Goal: Task Accomplishment & Management: Use online tool/utility

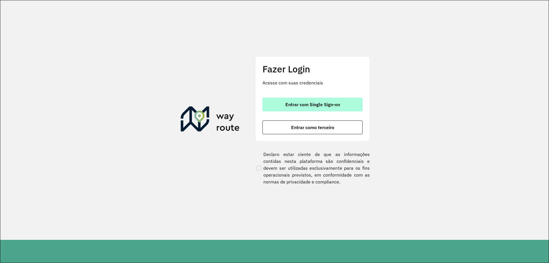
click at [303, 97] on div "Fazer Login Acesse com suas credenciais Entrar com Single Sign-on Entrar como t…" at bounding box center [313, 98] width 114 height 85
drag, startPoint x: 296, startPoint y: 100, endPoint x: 288, endPoint y: 104, distance: 8.7
click at [294, 103] on button "Entrar com Single Sign-on" at bounding box center [313, 105] width 100 height 14
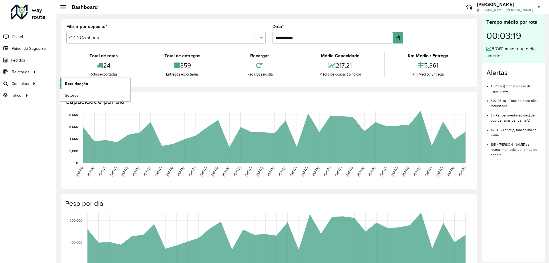
click at [65, 84] on span "Roteirização" at bounding box center [76, 84] width 23 height 6
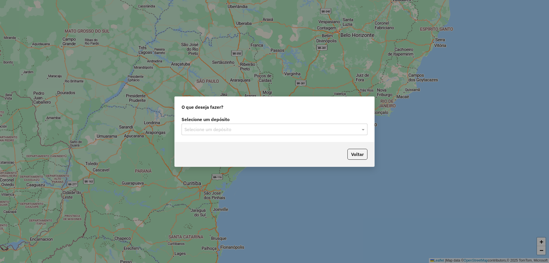
click at [232, 126] on div "Selecione um depósito" at bounding box center [275, 129] width 186 height 11
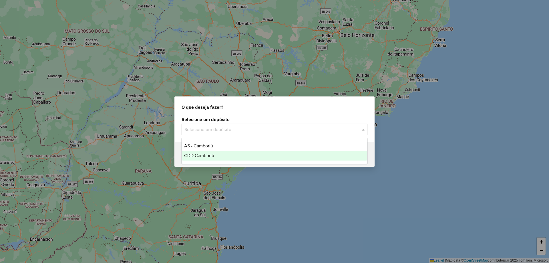
click at [220, 158] on div "CDD Camboriú" at bounding box center [274, 156] width 185 height 10
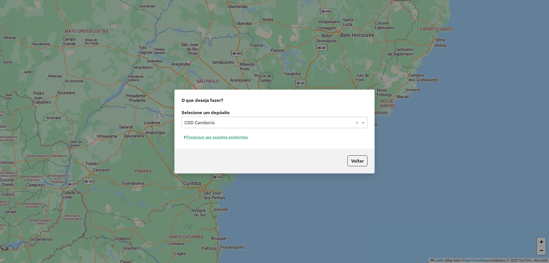
click at [220, 137] on button "Pesquisar por sessões existentes" at bounding box center [216, 137] width 69 height 9
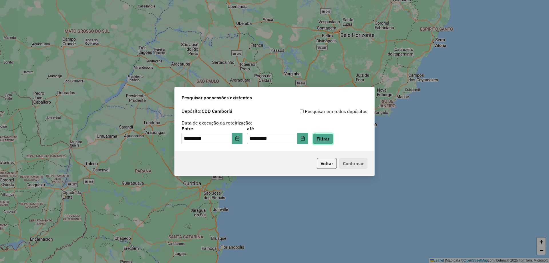
click at [331, 142] on button "Filtrar" at bounding box center [323, 138] width 20 height 11
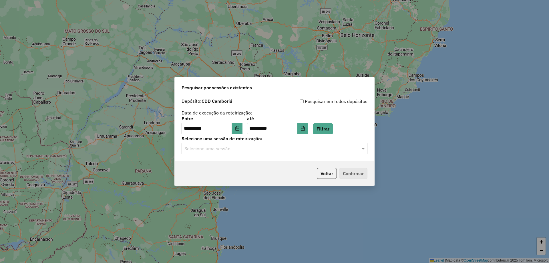
drag, startPoint x: 225, startPoint y: 156, endPoint x: 224, endPoint y: 152, distance: 4.4
click at [225, 156] on div "**********" at bounding box center [275, 129] width 200 height 66
click at [224, 150] on input "text" at bounding box center [269, 148] width 169 height 7
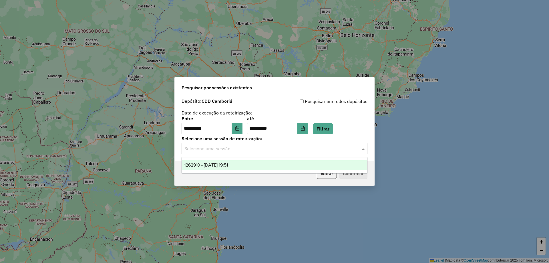
click at [229, 168] on div "1262910 - [DATE] 19:51" at bounding box center [274, 165] width 185 height 10
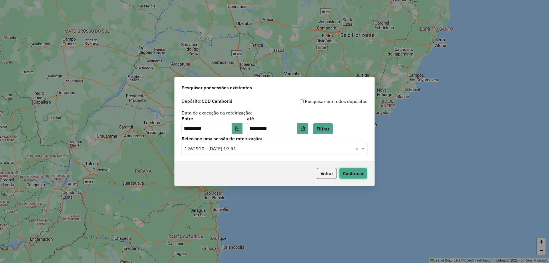
click at [355, 175] on button "Confirmar" at bounding box center [353, 173] width 28 height 11
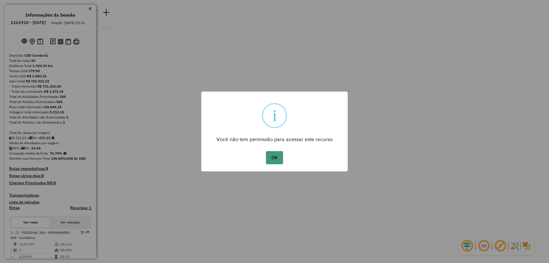
click at [274, 159] on button "OK" at bounding box center [274, 157] width 17 height 13
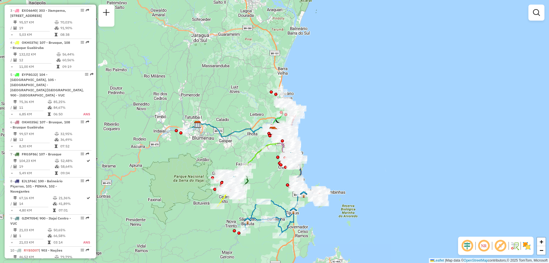
scroll to position [458, 0]
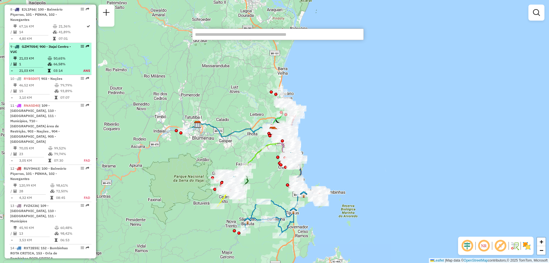
click at [83, 49] on div "9 - GZM7054 | 900 - Itajaí Centro - VUC" at bounding box center [50, 49] width 80 height 10
select select "**********"
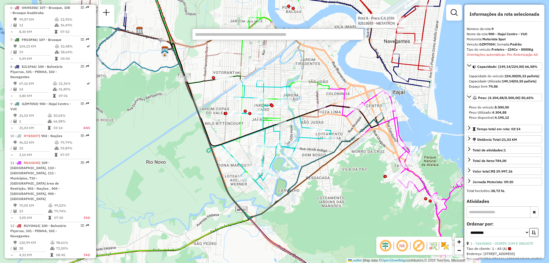
scroll to position [900, 0]
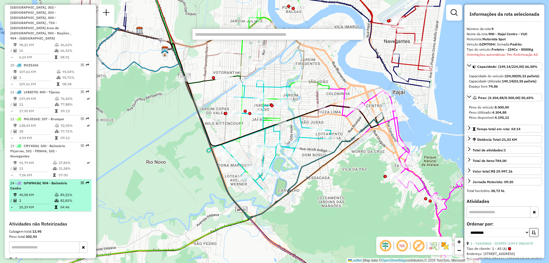
click at [65, 198] on td "82,83%" at bounding box center [74, 201] width 29 height 6
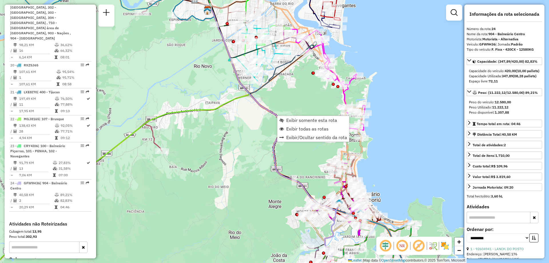
scroll to position [927, 0]
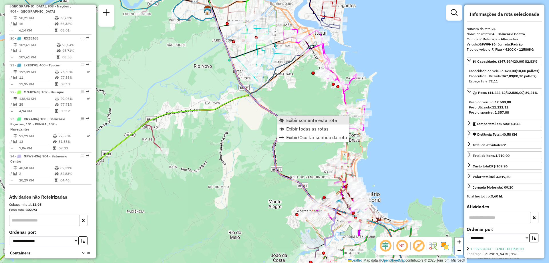
click at [294, 121] on span "Exibir somente esta rota" at bounding box center [311, 120] width 51 height 5
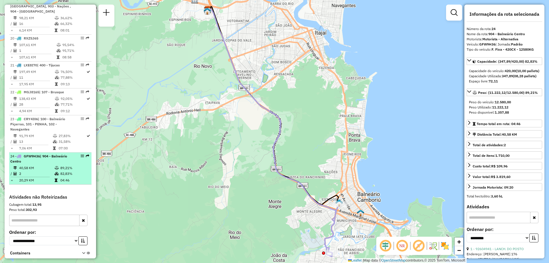
click at [72, 165] on td "89,21%" at bounding box center [74, 168] width 29 height 6
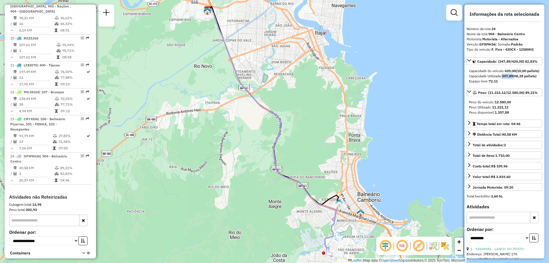
drag, startPoint x: 503, startPoint y: 81, endPoint x: 515, endPoint y: 80, distance: 11.8
click at [515, 79] on div "Capacidade Utilizada: 347,89 (08,28 pallets)" at bounding box center [504, 76] width 71 height 5
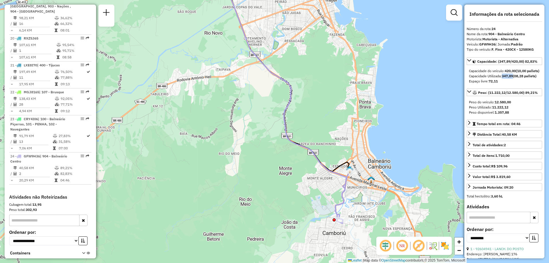
drag, startPoint x: 371, startPoint y: 197, endPoint x: 370, endPoint y: 147, distance: 49.2
click at [370, 147] on div "Janela de atendimento Grade de atendimento Capacidade Transportadoras Veículos …" at bounding box center [274, 131] width 549 height 263
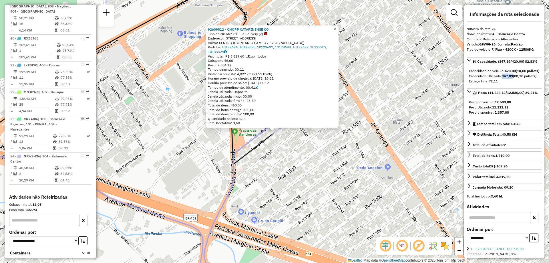
click at [337, 28] on span "×" at bounding box center [335, 28] width 3 height 5
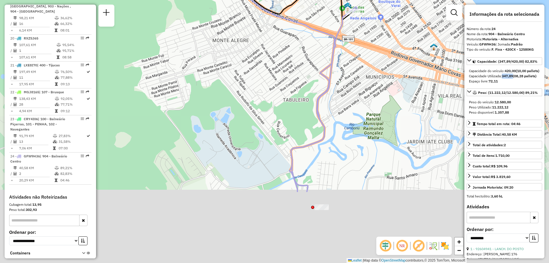
drag, startPoint x: 324, startPoint y: 199, endPoint x: 332, endPoint y: 100, distance: 99.1
click at [332, 100] on div "Janela de atendimento Grade de atendimento Capacidade Transportadoras Veículos …" at bounding box center [274, 131] width 549 height 263
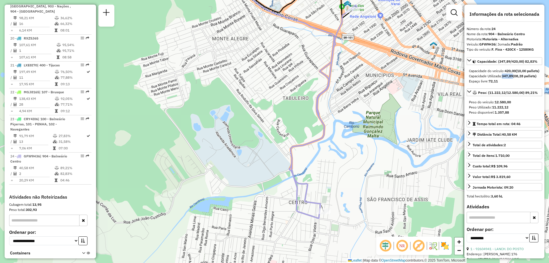
click at [322, 205] on icon at bounding box center [324, 105] width 66 height 200
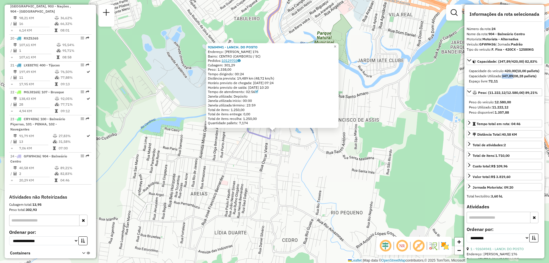
click at [237, 60] on link "10129703" at bounding box center [231, 60] width 19 height 4
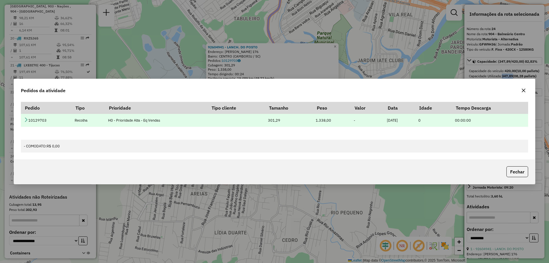
click at [25, 120] on icon at bounding box center [26, 119] width 5 height 5
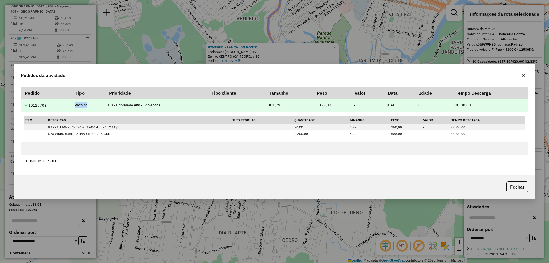
drag, startPoint x: 74, startPoint y: 106, endPoint x: 90, endPoint y: 105, distance: 16.1
click at [90, 105] on td "Recolha" at bounding box center [88, 105] width 33 height 13
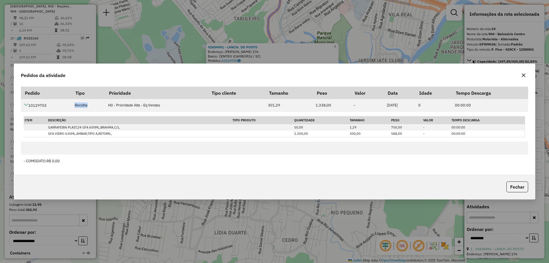
click at [526, 75] on button "button" at bounding box center [523, 75] width 9 height 9
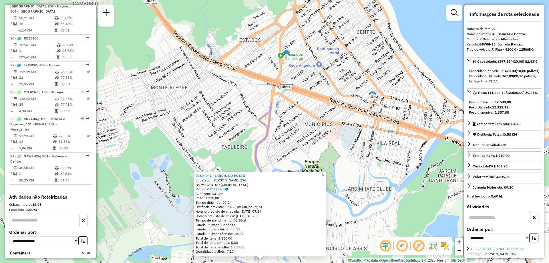
drag, startPoint x: 405, startPoint y: 62, endPoint x: 393, endPoint y: 191, distance: 129.7
click at [393, 191] on div "92604941 - LANCH. DO POSTO Endereço: BENTO ELOI GARCIA 176 Bairro: CENTRO (CAMB…" at bounding box center [274, 131] width 549 height 263
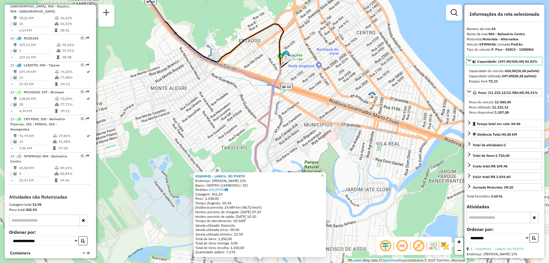
drag, startPoint x: 484, startPoint y: 60, endPoint x: 540, endPoint y: 132, distance: 92.4
click at [540, 132] on div "Capacidade: (347,89/420,00) 82,83% Capacidade do veículo: 420,00 (10,00 pallets…" at bounding box center [505, 125] width 76 height 136
drag, startPoint x: 531, startPoint y: 125, endPoint x: 468, endPoint y: 58, distance: 91.9
click at [468, 58] on div "Capacidade: (347,89/420,00) 82,83% Capacidade do veículo: 420,00 (10,00 pallets…" at bounding box center [505, 125] width 76 height 136
click at [368, 104] on div "92604941 - LANCH. DO POSTO Endereço: BENTO ELOI GARCIA 176 Bairro: CENTRO (CAMB…" at bounding box center [274, 131] width 549 height 263
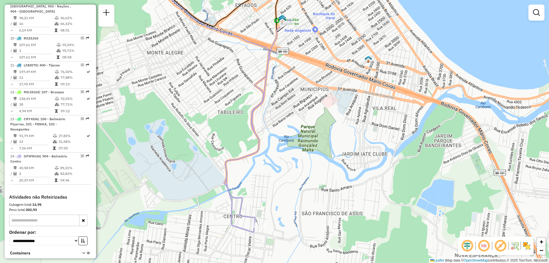
drag, startPoint x: 371, startPoint y: 124, endPoint x: 368, endPoint y: 88, distance: 35.7
click at [368, 88] on div "Janela de atendimento Grade de atendimento Capacidade Transportadoras Veículos …" at bounding box center [274, 131] width 549 height 263
select select "**********"
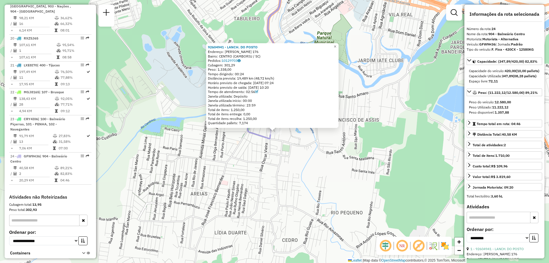
click at [171, 109] on div "92604941 - LANCH. DO POSTO Endereço: BENTO ELOI GARCIA 176 Bairro: CENTRO (CAMB…" at bounding box center [274, 131] width 549 height 263
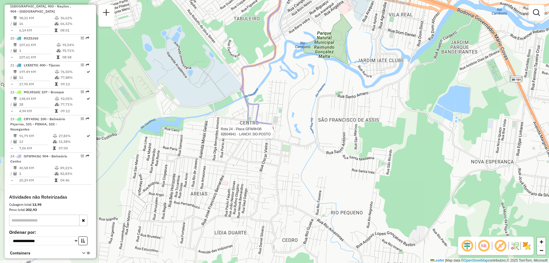
select select "**********"
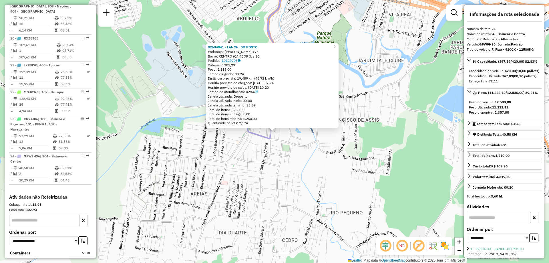
click at [237, 60] on link "10129703" at bounding box center [231, 60] width 19 height 4
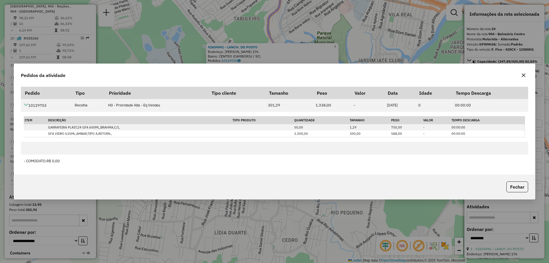
click at [524, 78] on icon "button" at bounding box center [524, 75] width 5 height 5
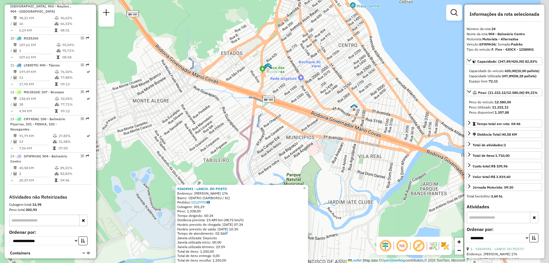
drag, startPoint x: 376, startPoint y: 43, endPoint x: 354, endPoint y: 162, distance: 120.6
click at [354, 162] on div "92604941 - LANCH. DO POSTO Endereço: BENTO ELOI GARCIA 176 Bairro: CENTRO (CAMB…" at bounding box center [274, 131] width 549 height 263
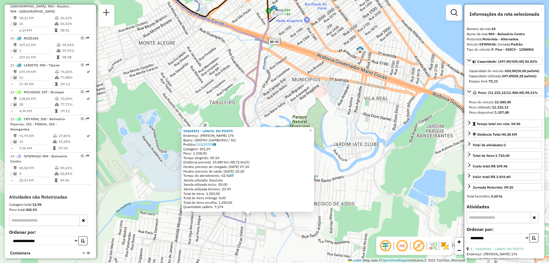
drag, startPoint x: 349, startPoint y: 214, endPoint x: 355, endPoint y: 156, distance: 58.1
click at [355, 156] on div "92604941 - LANCH. DO POSTO Endereço: BENTO ELOI GARCIA 176 Bairro: CENTRO (CAMB…" at bounding box center [274, 131] width 549 height 263
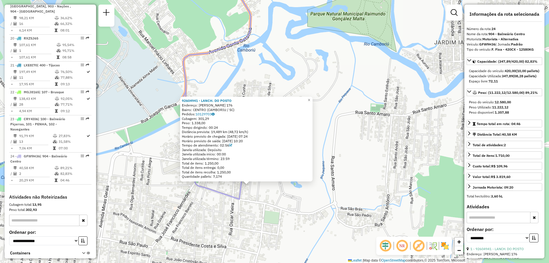
drag, startPoint x: 258, startPoint y: 233, endPoint x: 270, endPoint y: 204, distance: 31.9
click at [270, 204] on div "92604941 - LANCH. DO POSTO Endereço: BENTO ELOI GARCIA 176 Bairro: CENTRO (CAMB…" at bounding box center [274, 131] width 549 height 263
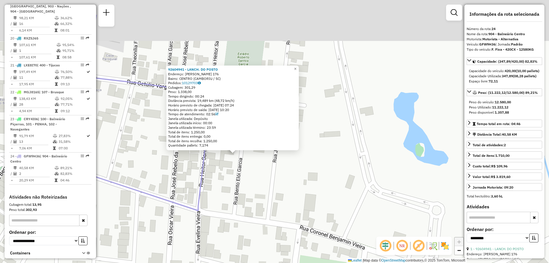
drag, startPoint x: 233, startPoint y: 123, endPoint x: 254, endPoint y: 159, distance: 41.9
click at [254, 159] on div "92604941 - LANCH. DO POSTO Endereço: BENTO ELOI GARCIA 176 Bairro: CENTRO (CAMB…" at bounding box center [274, 131] width 549 height 263
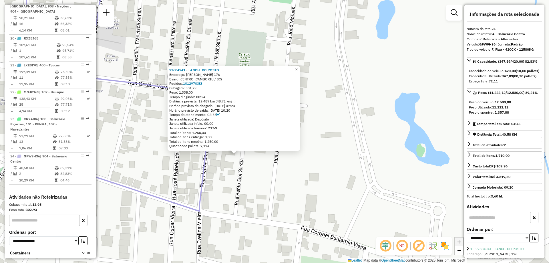
click at [292, 189] on div "92604941 - LANCH. DO POSTO Endereço: BENTO ELOI GARCIA 176 Bairro: CENTRO (CAMB…" at bounding box center [274, 131] width 549 height 263
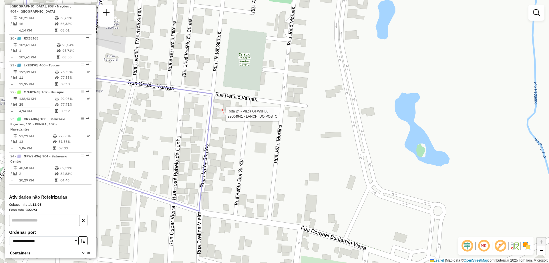
select select "**********"
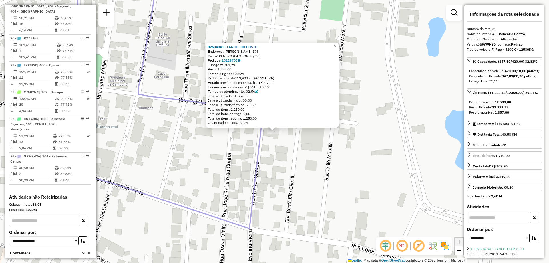
click at [230, 61] on link "10129703" at bounding box center [231, 60] width 19 height 4
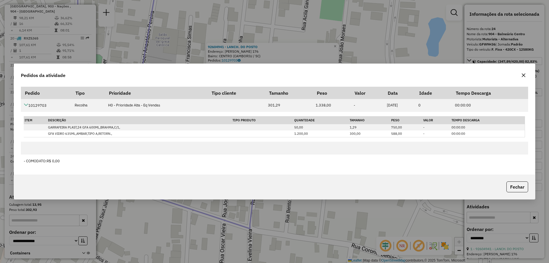
click at [341, 10] on div "Pedidos da atividade Pedido Tipo Prioridade Tipo cliente Tamanho Peso Valor Dat…" at bounding box center [274, 131] width 549 height 263
click at [340, 37] on div "Pedidos da atividade Pedido Tipo Prioridade Tipo cliente Tamanho Peso Valor Dat…" at bounding box center [274, 131] width 549 height 263
click at [524, 77] on icon "button" at bounding box center [524, 75] width 5 height 5
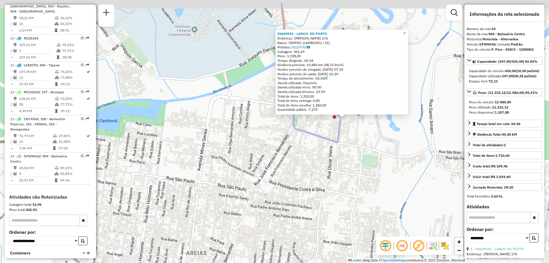
drag, startPoint x: 352, startPoint y: 135, endPoint x: 340, endPoint y: 199, distance: 64.7
click at [340, 199] on div "92604941 - LANCH. DO POSTO Endereço: BENTO ELOI GARCIA 176 Bairro: CENTRO (CAMB…" at bounding box center [274, 131] width 549 height 263
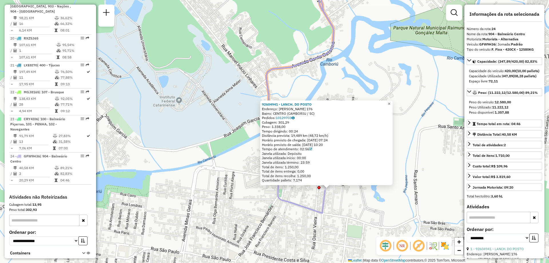
click at [391, 104] on span "×" at bounding box center [389, 103] width 3 height 5
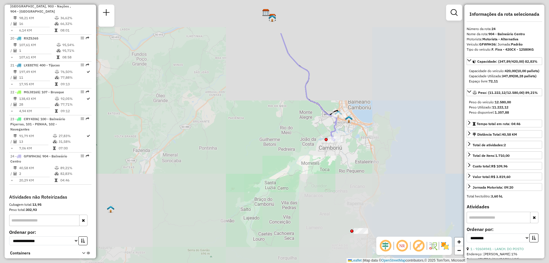
drag, startPoint x: 350, startPoint y: 68, endPoint x: 332, endPoint y: 123, distance: 58.7
click at [331, 124] on icon at bounding box center [309, 87] width 56 height 108
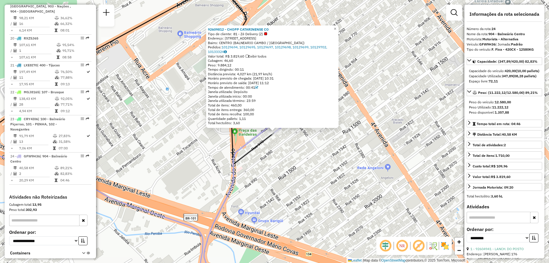
click at [255, 50] on div "Pedidos: 10129694, 10129695, 10129697, 10129698, 10129699, 10129702, 10133324" at bounding box center [272, 49] width 129 height 9
click at [254, 47] on link "10129694, 10129695, 10129697, 10129698, 10129699, 10129702, 10133324" at bounding box center [267, 49] width 119 height 9
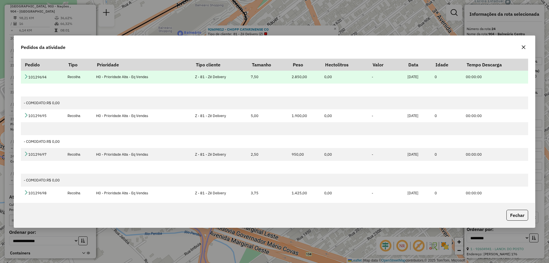
click at [27, 77] on icon at bounding box center [26, 76] width 5 height 5
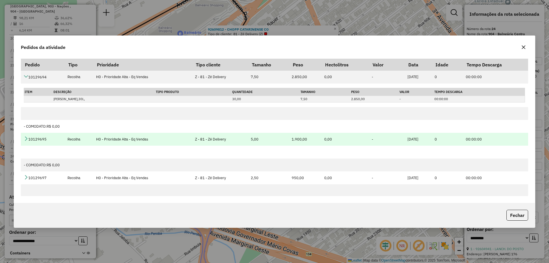
click at [26, 140] on icon at bounding box center [26, 138] width 5 height 5
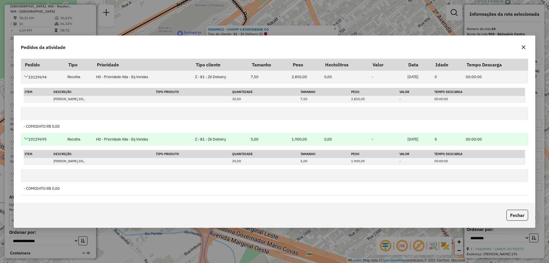
scroll to position [86, 0]
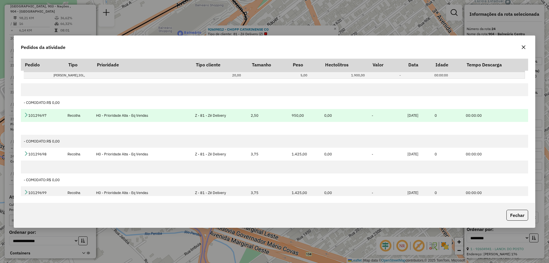
drag, startPoint x: 27, startPoint y: 115, endPoint x: 27, endPoint y: 119, distance: 4.3
click at [27, 114] on icon at bounding box center [26, 114] width 5 height 5
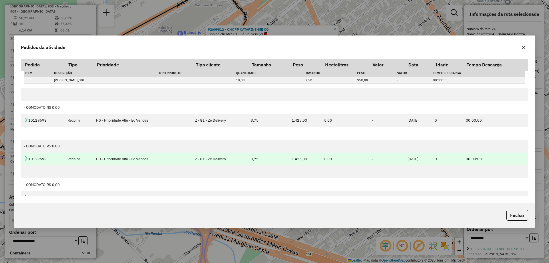
scroll to position [172, 0]
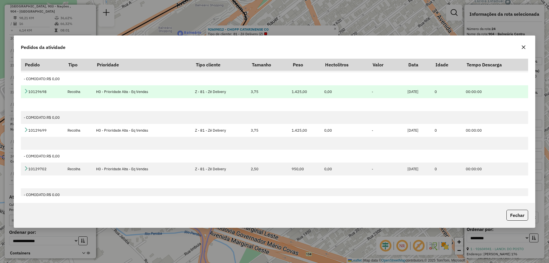
click at [27, 91] on icon at bounding box center [26, 91] width 5 height 5
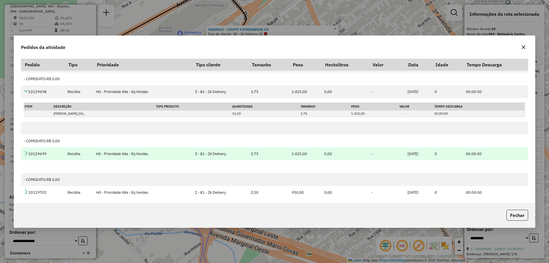
click at [27, 156] on link at bounding box center [26, 153] width 5 height 5
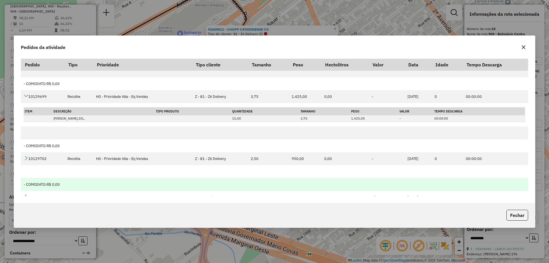
scroll to position [262, 0]
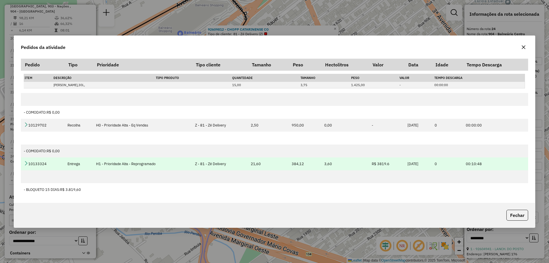
click at [25, 164] on icon at bounding box center [26, 163] width 5 height 5
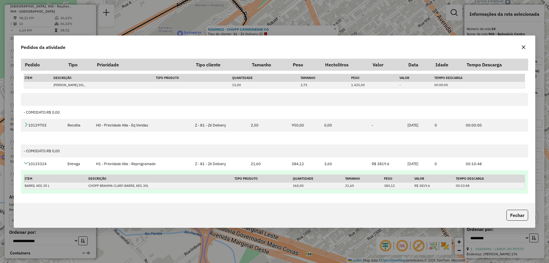
scroll to position [286, 0]
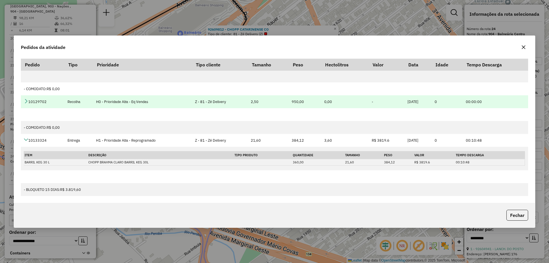
click at [27, 101] on td "10129702" at bounding box center [42, 101] width 43 height 13
click at [27, 101] on icon at bounding box center [26, 101] width 5 height 5
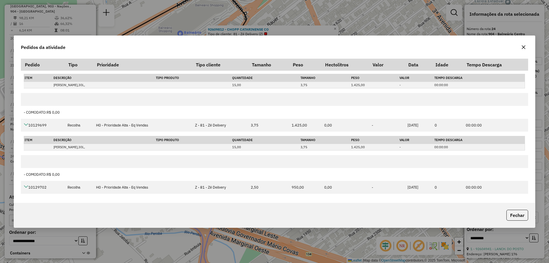
scroll to position [309, 0]
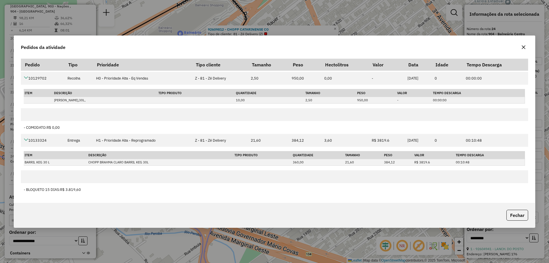
click at [524, 49] on icon "button" at bounding box center [524, 47] width 5 height 5
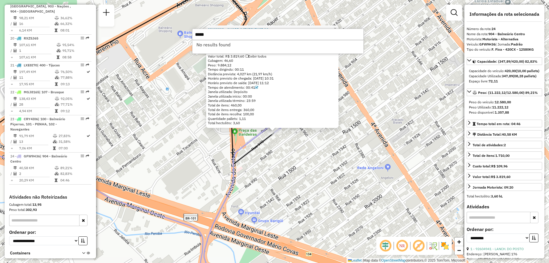
type input "*****"
click at [201, 150] on div "92609812 - CHOPP CATARINENSE CO Tipo de cliente: 81 - Zé Delivery (Z) Endereço:…" at bounding box center [274, 131] width 549 height 263
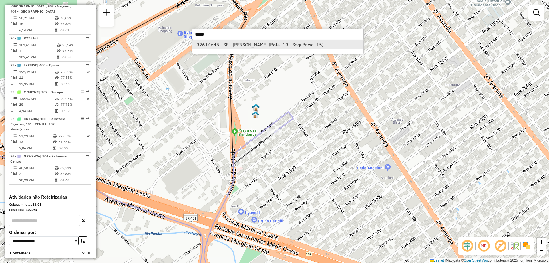
type input "*****"
click at [220, 42] on li "92614645 - SEU JOSE CONVENIENCI (Rota: 19 - Sequência: 15)" at bounding box center [278, 44] width 171 height 9
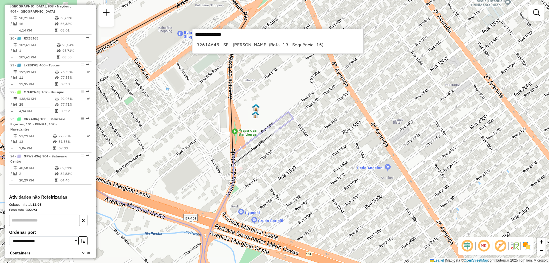
select select "**********"
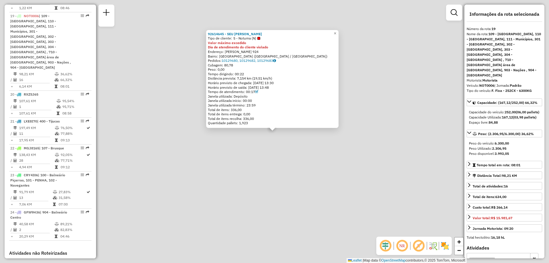
scroll to position [848, 0]
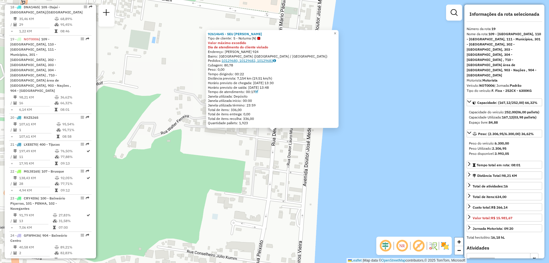
click at [256, 59] on link "10129680, 10129682, 10129683" at bounding box center [249, 60] width 54 height 4
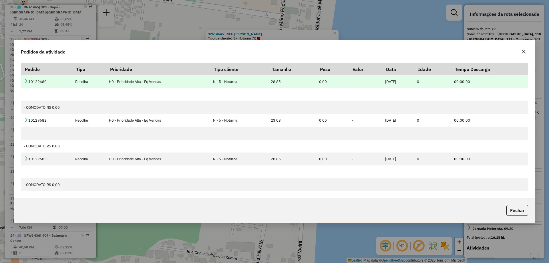
click at [27, 79] on icon at bounding box center [26, 81] width 5 height 5
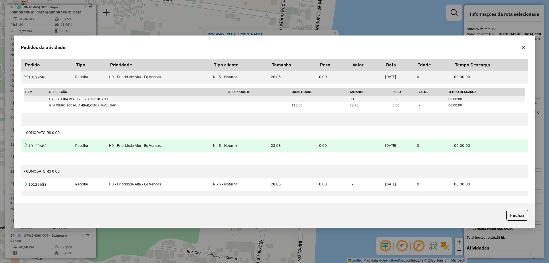
click at [24, 148] on link at bounding box center [26, 145] width 5 height 5
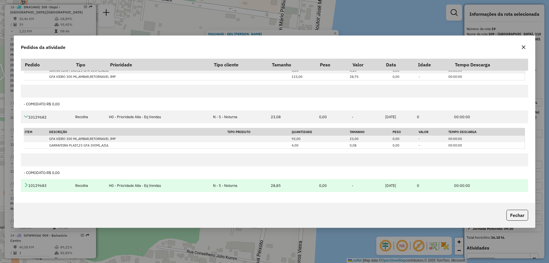
scroll to position [50, 0]
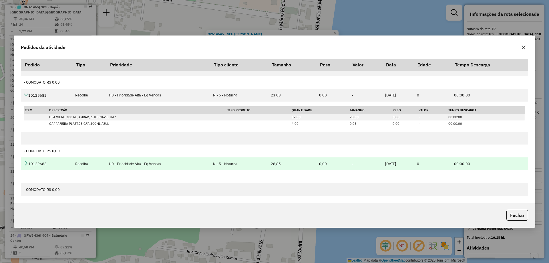
click at [27, 165] on icon at bounding box center [26, 163] width 5 height 5
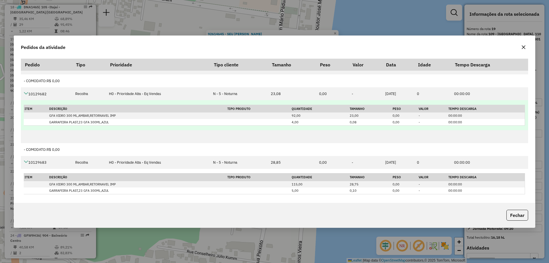
scroll to position [23, 0]
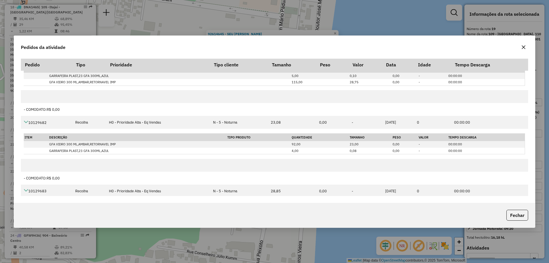
click at [522, 48] on icon "button" at bounding box center [524, 47] width 5 height 5
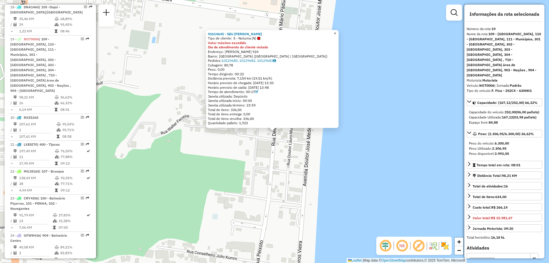
click at [337, 32] on span "×" at bounding box center [335, 33] width 3 height 5
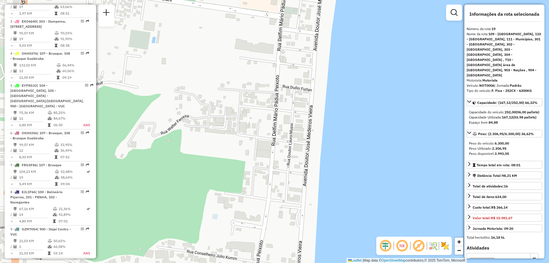
scroll to position [189, 0]
